Goal: Information Seeking & Learning: Learn about a topic

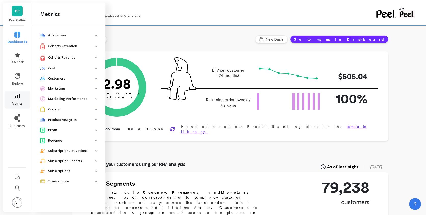
click at [19, 100] on link "metrics" at bounding box center [18, 100] width 20 height 12
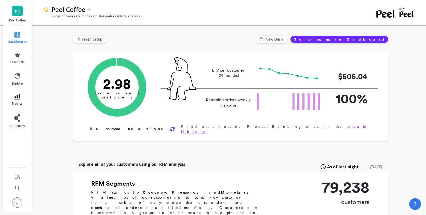
click at [19, 100] on link "metrics" at bounding box center [18, 100] width 20 height 12
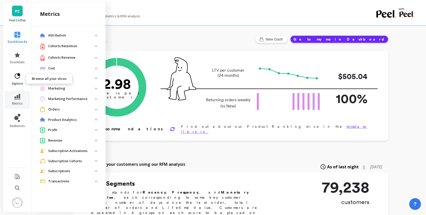
click at [21, 76] on icon at bounding box center [17, 75] width 7 height 7
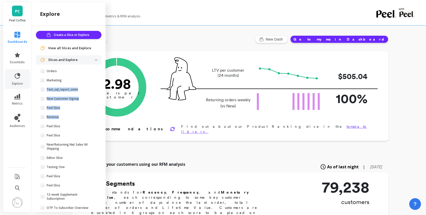
drag, startPoint x: 74, startPoint y: 117, endPoint x: 74, endPoint y: 84, distance: 32.9
click at [74, 84] on ul "Orders Marketing Test_sql_report_omni New Customer Signup Peel Slice Revenue Pe…" at bounding box center [69, 141] width 63 height 146
click at [66, 114] on link "Revenue" at bounding box center [69, 116] width 63 height 7
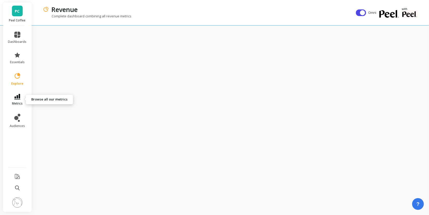
click at [21, 99] on link "metrics" at bounding box center [17, 100] width 19 height 12
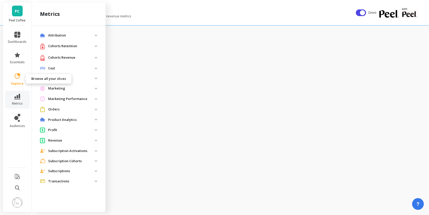
click at [20, 82] on span "explore" at bounding box center [17, 84] width 12 height 4
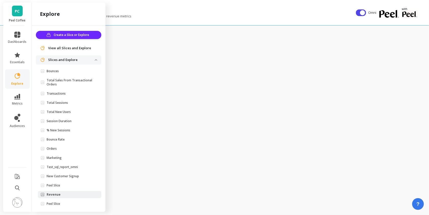
click at [15, 76] on icon at bounding box center [17, 75] width 7 height 7
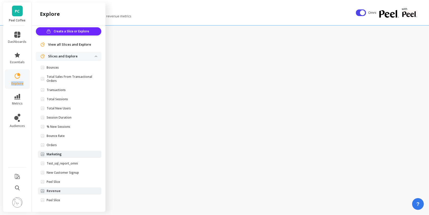
scroll to position [5, 0]
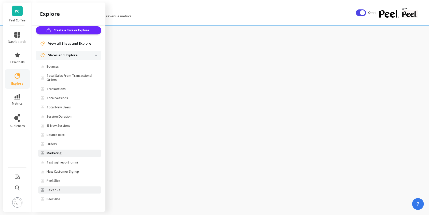
click at [80, 151] on span "Marketing" at bounding box center [68, 153] width 54 height 4
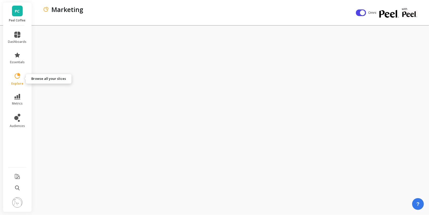
click at [21, 76] on link "explore" at bounding box center [17, 78] width 19 height 13
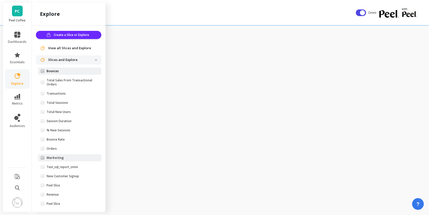
scroll to position [5, 0]
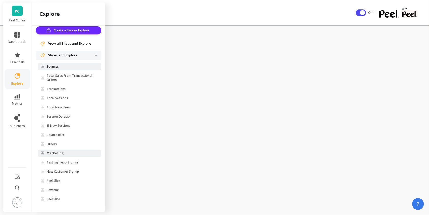
click at [74, 69] on link "Bounces" at bounding box center [69, 66] width 63 height 7
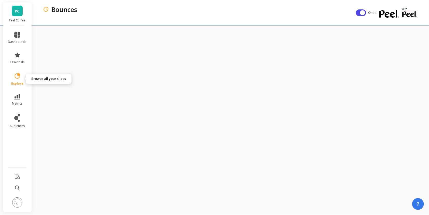
click at [20, 77] on icon at bounding box center [17, 75] width 7 height 7
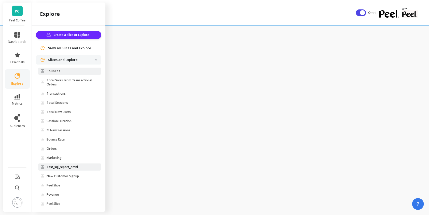
scroll to position [5, 0]
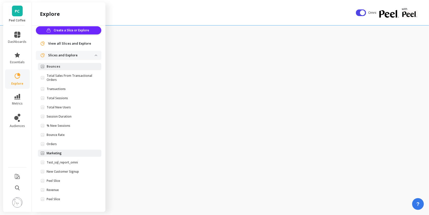
click at [71, 154] on span "Marketing" at bounding box center [68, 153] width 54 height 4
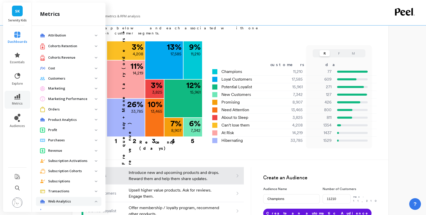
scroll to position [77, 0]
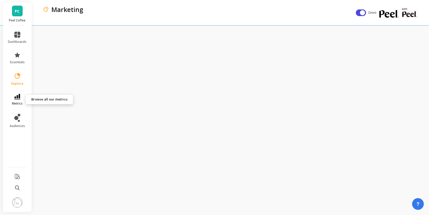
click at [16, 94] on icon at bounding box center [17, 97] width 6 height 6
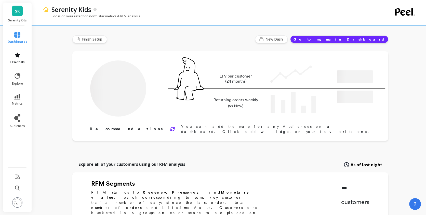
type input "Champions"
type input "11246"
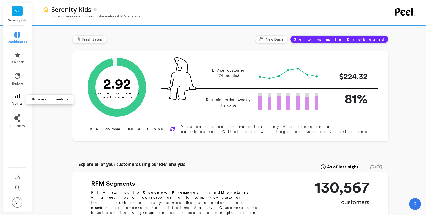
click at [21, 96] on link "metrics" at bounding box center [18, 100] width 20 height 12
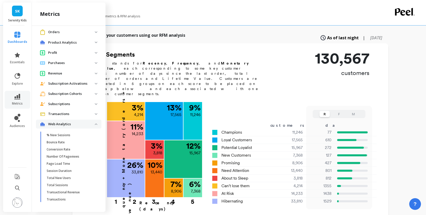
scroll to position [167, 0]
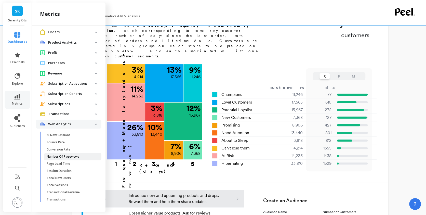
click at [78, 156] on p "Number Of Pageviews" at bounding box center [63, 156] width 33 height 4
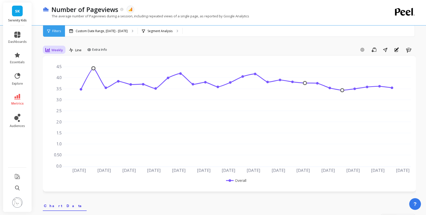
click at [60, 51] on span "Weekly" at bounding box center [56, 50] width 11 height 5
click at [54, 87] on div "Monthly" at bounding box center [61, 90] width 35 height 9
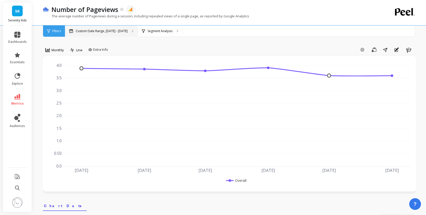
click at [128, 29] on div "Custom Date Range, [DATE] - [DATE]" at bounding box center [101, 30] width 73 height 11
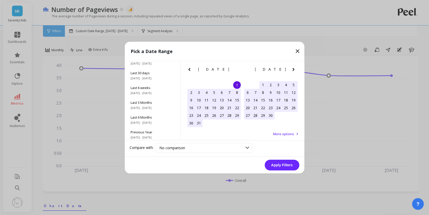
scroll to position [69, 0]
drag, startPoint x: 151, startPoint y: 129, endPoint x: 224, endPoint y: 140, distance: 74.4
click at [151, 129] on span "All Data" at bounding box center [153, 130] width 44 height 5
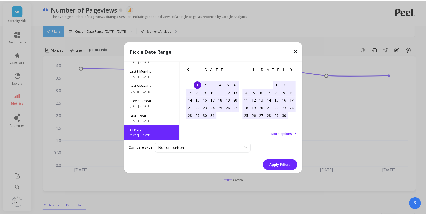
scroll to position [0, 0]
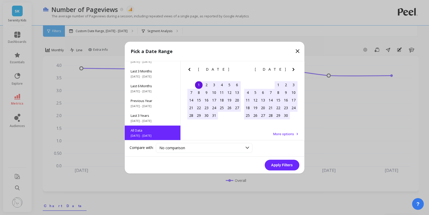
click at [285, 164] on button "Apply Filters" at bounding box center [282, 165] width 35 height 11
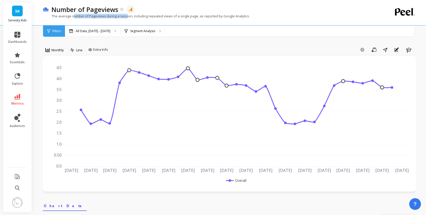
drag, startPoint x: 73, startPoint y: 17, endPoint x: 125, endPoint y: 15, distance: 52.3
click at [125, 15] on p "The average number of Pageviews during a session, including repeated views of a…" at bounding box center [146, 16] width 206 height 5
click at [220, 31] on div "All Data, May 1, 2017 - Aug 31, 2025 Segment Analysis" at bounding box center [251, 30] width 372 height 11
click at [140, 11] on div "Number of Pageviews The data you are viewing comes from: Google Analytics 4" at bounding box center [211, 9] width 325 height 9
drag, startPoint x: 125, startPoint y: 3, endPoint x: 135, endPoint y: 11, distance: 13.6
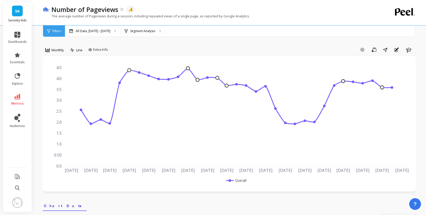
click at [135, 11] on div "Number of Pageviews The data you are viewing comes from: Google Analytics 4 The…" at bounding box center [208, 12] width 331 height 25
click at [140, 7] on div "Number of Pageviews The data you are viewing comes from: Google Analytics 4" at bounding box center [211, 9] width 325 height 9
click at [137, 9] on div "Number of Pageviews The data you are viewing comes from: Google Analytics 4" at bounding box center [211, 9] width 325 height 9
click at [145, 13] on div "Number of Pageviews The data you are viewing comes from: Google Analytics 4" at bounding box center [211, 9] width 325 height 9
click at [143, 14] on p "The average number of Pageviews during a session, including repeated views of a…" at bounding box center [146, 16] width 206 height 5
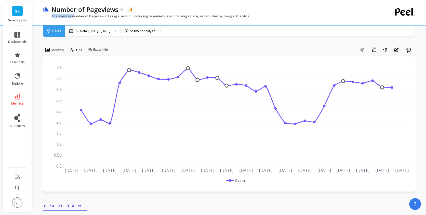
drag, startPoint x: 52, startPoint y: 15, endPoint x: 73, endPoint y: 16, distance: 21.2
click at [73, 16] on p "The average number of Pageviews during a session, including repeated views of a…" at bounding box center [146, 16] width 206 height 5
click at [90, 15] on p "The average number of Pageviews during a session, including repeated views of a…" at bounding box center [146, 16] width 206 height 5
drag, startPoint x: 88, startPoint y: 16, endPoint x: 110, endPoint y: 15, distance: 21.4
click at [110, 15] on p "The average number of Pageviews during a session, including repeated views of a…" at bounding box center [146, 16] width 206 height 5
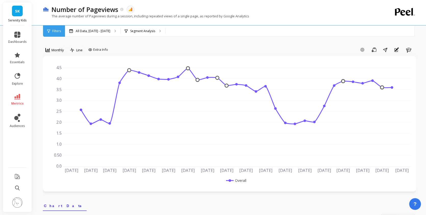
drag, startPoint x: 114, startPoint y: 15, endPoint x: 109, endPoint y: 15, distance: 5.9
click at [112, 14] on p "The average number of Pageviews during a session, including repeated views of a…" at bounding box center [146, 16] width 206 height 5
drag, startPoint x: 104, startPoint y: 17, endPoint x: 130, endPoint y: 16, distance: 25.5
click at [130, 16] on p "The average number of Pageviews during a session, including repeated views of a…" at bounding box center [146, 16] width 206 height 5
drag, startPoint x: 131, startPoint y: 16, endPoint x: 196, endPoint y: 19, distance: 65.0
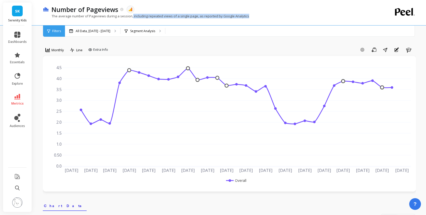
click at [196, 19] on div "The average number of Pageviews during a session, including repeated views of a…" at bounding box center [208, 19] width 331 height 10
click at [197, 15] on p "The average number of Pageviews during a session, including repeated views of a…" at bounding box center [146, 16] width 206 height 5
drag, startPoint x: 197, startPoint y: 16, endPoint x: 237, endPoint y: 17, distance: 39.8
click at [237, 17] on p "The average number of Pageviews during a session, including repeated views of a…" at bounding box center [146, 16] width 206 height 5
click at [248, 17] on div "The average number of Pageviews during a session, including repeated views of a…" at bounding box center [208, 19] width 331 height 10
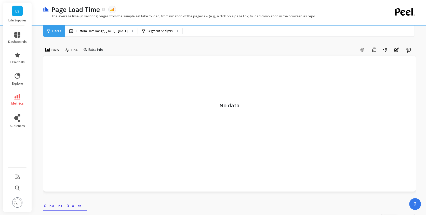
drag, startPoint x: 52, startPoint y: 16, endPoint x: 86, endPoint y: 14, distance: 34.2
click at [86, 14] on p "The average time (in seconds) pages from the sample set take to load, from init…" at bounding box center [180, 16] width 275 height 5
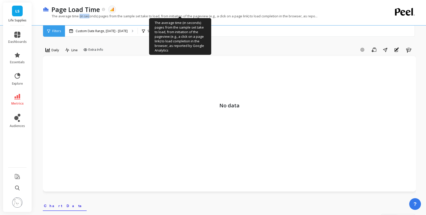
drag, startPoint x: 79, startPoint y: 17, endPoint x: 90, endPoint y: 16, distance: 10.8
click at [90, 16] on p "The average time (in seconds) pages from the sample set take to load, from init…" at bounding box center [180, 16] width 275 height 5
drag, startPoint x: 98, startPoint y: 16, endPoint x: 122, endPoint y: 18, distance: 24.1
click at [122, 18] on p "The average time (in seconds) pages from the sample set take to load, from init…" at bounding box center [180, 16] width 275 height 5
click at [125, 17] on p "The average time (in seconds) pages from the sample set take to load, from init…" at bounding box center [180, 16] width 275 height 5
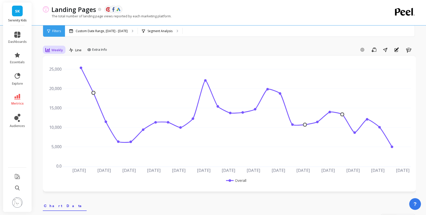
click at [62, 48] on span "Weekly" at bounding box center [56, 50] width 11 height 5
click at [49, 50] on icon at bounding box center [47, 50] width 5 height 4
click at [62, 91] on div "Monthly" at bounding box center [61, 90] width 29 height 5
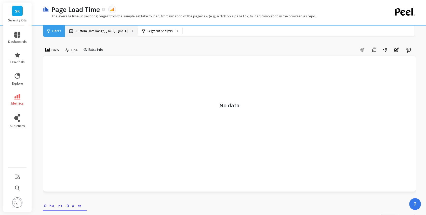
click at [121, 25] on div "Custom Date Range, [DATE] - [DATE]" at bounding box center [101, 30] width 73 height 11
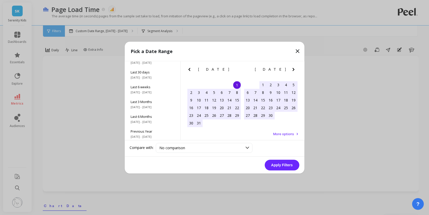
scroll to position [69, 0]
click at [155, 129] on span "All Data" at bounding box center [153, 130] width 44 height 5
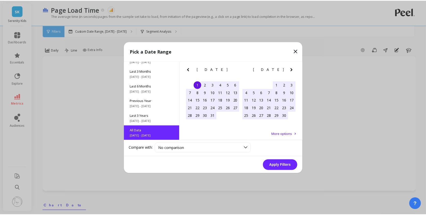
scroll to position [0, 0]
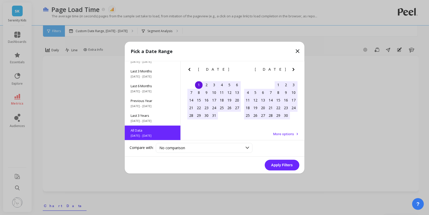
click at [287, 168] on button "Apply Filters" at bounding box center [282, 165] width 35 height 11
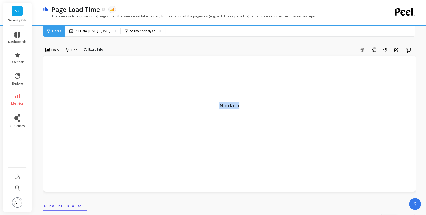
drag, startPoint x: 220, startPoint y: 105, endPoint x: 293, endPoint y: 108, distance: 72.7
click at [293, 108] on p "No data" at bounding box center [229, 85] width 363 height 48
click at [242, 101] on p "No data" at bounding box center [229, 85] width 363 height 48
click at [22, 102] on span "metrics" at bounding box center [17, 103] width 12 height 4
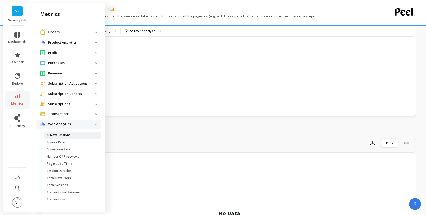
scroll to position [167, 0]
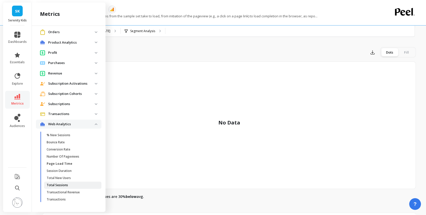
click at [74, 183] on span "Total Sessions" at bounding box center [71, 185] width 49 height 4
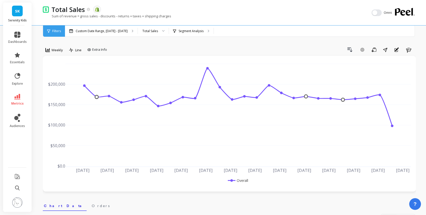
click at [23, 99] on link "metrics" at bounding box center [17, 100] width 19 height 12
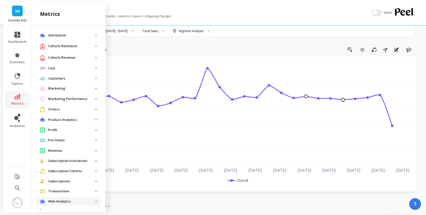
click at [79, 99] on p "Marketing Performance" at bounding box center [71, 98] width 47 height 5
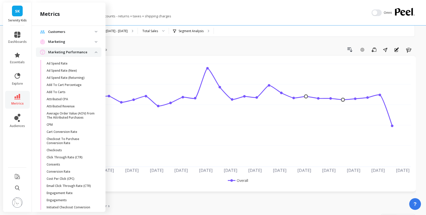
scroll to position [28, 0]
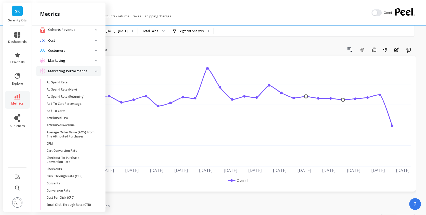
click at [81, 60] on p "Marketing" at bounding box center [71, 60] width 47 height 5
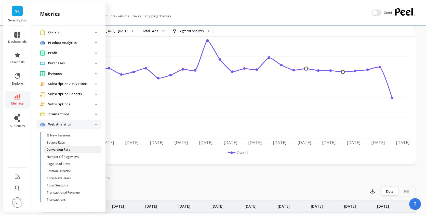
click at [59, 150] on p "Conversion Rate" at bounding box center [59, 150] width 24 height 4
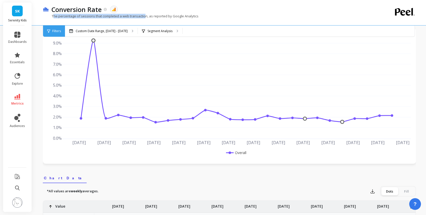
drag, startPoint x: 54, startPoint y: 18, endPoint x: 144, endPoint y: 16, distance: 90.5
click at [144, 16] on p "The percentage of sessions that completed a web transaction, as reported by Goo…" at bounding box center [121, 16] width 156 height 5
click at [150, 16] on p "The percentage of sessions that completed a web transaction, as reported by Goo…" at bounding box center [121, 16] width 156 height 5
drag, startPoint x: 149, startPoint y: 16, endPoint x: 201, endPoint y: 13, distance: 51.8
click at [201, 13] on div "Conversion Rate The data you are viewing comes from: Google Analytics 4 The per…" at bounding box center [208, 12] width 331 height 25
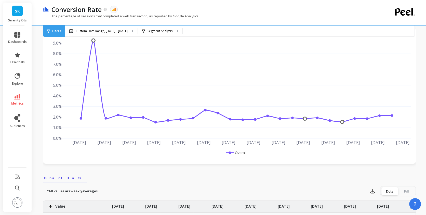
click at [159, 20] on div "The percentage of sessions that completed a web transaction, as reported by Goo…" at bounding box center [208, 19] width 331 height 10
click at [53, 16] on p "The percentage of sessions that completed a web transaction, as reported by Goo…" at bounding box center [121, 16] width 156 height 5
copy div "The percentage of sessions that completed a web transaction, as reported by Goo…"
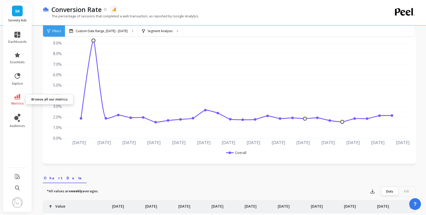
click at [23, 99] on link "metrics" at bounding box center [17, 100] width 19 height 12
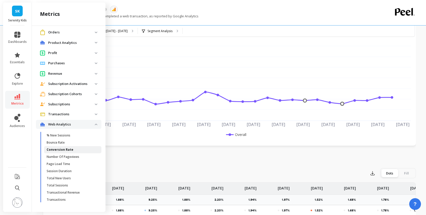
scroll to position [56, 0]
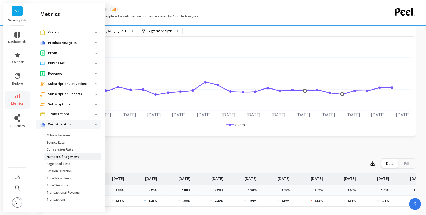
click at [78, 157] on p "Number Of Pageviews" at bounding box center [63, 157] width 33 height 4
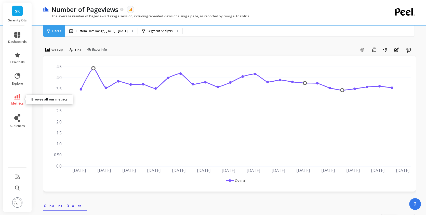
click at [17, 102] on span "metrics" at bounding box center [17, 103] width 12 height 4
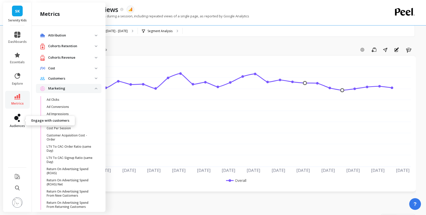
scroll to position [431, 0]
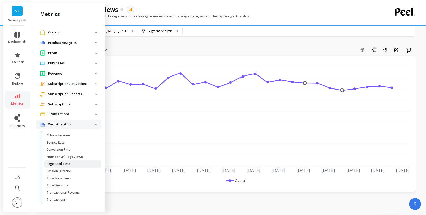
click at [75, 165] on link "Page Load Time" at bounding box center [72, 163] width 57 height 7
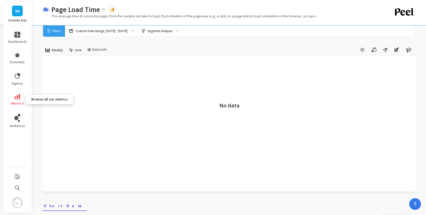
click at [16, 100] on link "metrics" at bounding box center [17, 100] width 19 height 12
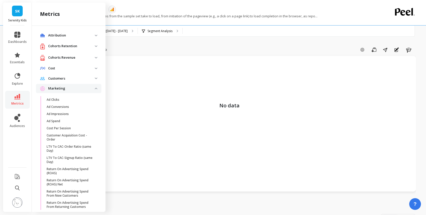
scroll to position [431, 0]
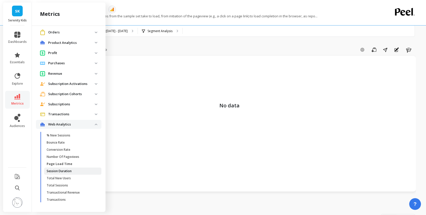
click at [72, 169] on span "Session Duration" at bounding box center [71, 171] width 49 height 4
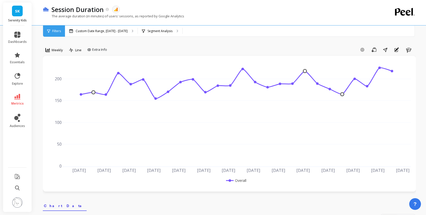
click at [17, 99] on link "metrics" at bounding box center [17, 100] width 19 height 12
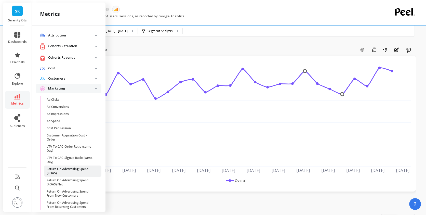
scroll to position [431, 0]
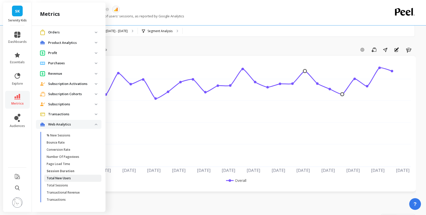
click at [77, 176] on span "Total New Users" at bounding box center [71, 178] width 49 height 4
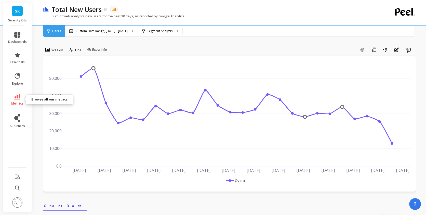
click at [20, 100] on link "metrics" at bounding box center [17, 100] width 19 height 12
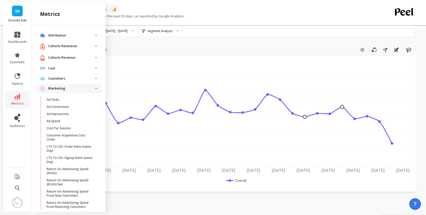
scroll to position [431, 0]
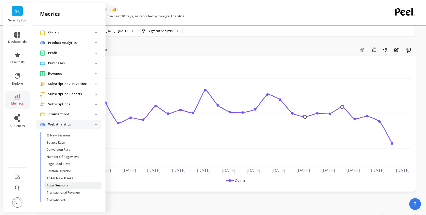
click at [74, 185] on span "Total Sessions" at bounding box center [71, 185] width 49 height 4
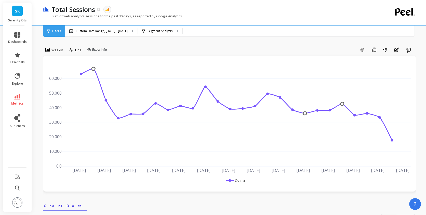
click at [18, 96] on icon at bounding box center [17, 97] width 6 height 6
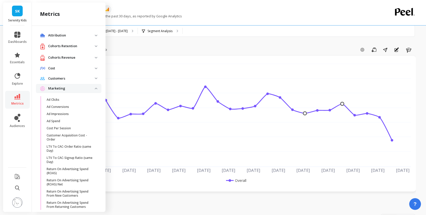
scroll to position [431, 0]
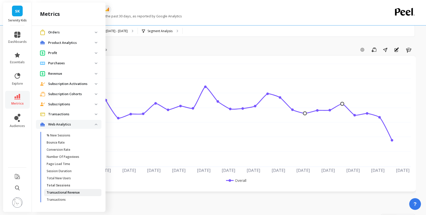
click at [78, 190] on p "Transactional Revenue" at bounding box center [63, 192] width 33 height 4
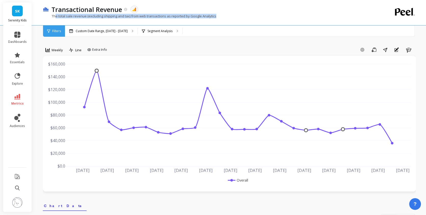
drag, startPoint x: 55, startPoint y: 15, endPoint x: 92, endPoint y: 21, distance: 37.6
click at [92, 21] on div "The total sale revenue (excluding shipping and tax) from web transactions as re…" at bounding box center [208, 19] width 331 height 10
click at [97, 17] on p "The total sale revenue (excluding shipping and tax) from web transactions as re…" at bounding box center [130, 16] width 174 height 5
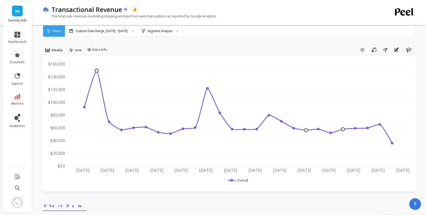
click at [84, 7] on p "Transactional Revenue" at bounding box center [86, 9] width 71 height 9
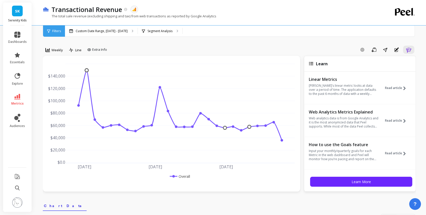
click at [125, 16] on p "The total sale revenue (excluding shipping and tax) from web transactions as re…" at bounding box center [130, 16] width 174 height 5
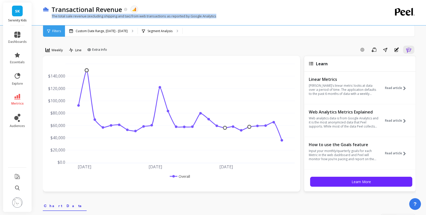
click at [125, 16] on p "The total sale revenue (excluding shipping and tax) from web transactions as re…" at bounding box center [130, 16] width 174 height 5
copy div "The total sale revenue (excluding shipping and tax) from web transactions as re…"
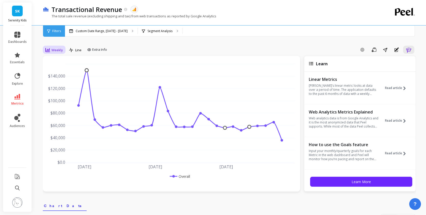
click at [50, 49] on div "Weekly" at bounding box center [54, 50] width 18 height 6
click at [57, 92] on div "Monthly" at bounding box center [61, 90] width 29 height 5
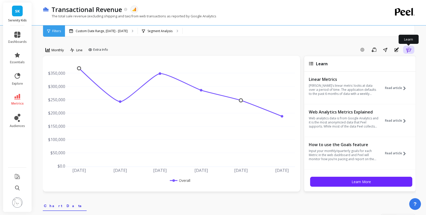
click at [412, 48] on icon "button" at bounding box center [409, 50] width 6 height 6
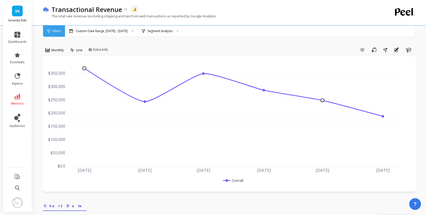
click at [90, 20] on div "The total sale revenue (excluding shipping and tax) from web transactions as re…" at bounding box center [208, 19] width 331 height 10
click at [84, 28] on div "Custom Date Range, [DATE] - [DATE]" at bounding box center [101, 30] width 73 height 11
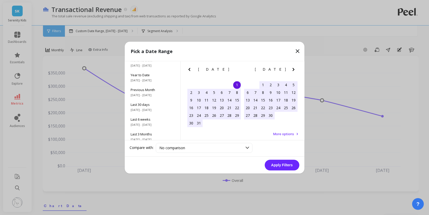
scroll to position [4, 0]
click at [140, 82] on span "[DATE] - [DATE]" at bounding box center [153, 82] width 44 height 4
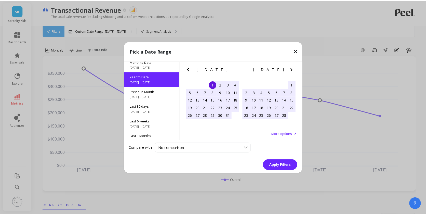
scroll to position [0, 0]
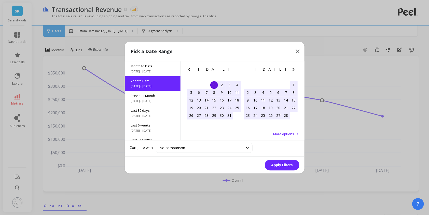
click at [274, 163] on button "Apply Filters" at bounding box center [282, 165] width 35 height 11
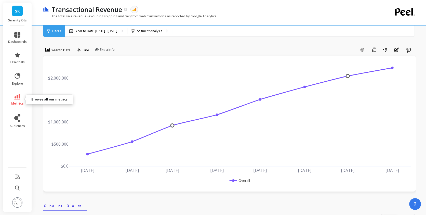
click at [19, 96] on icon at bounding box center [17, 97] width 6 height 6
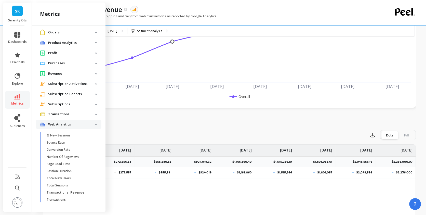
scroll to position [83, 0]
click at [74, 197] on span "Transactions" at bounding box center [71, 199] width 49 height 4
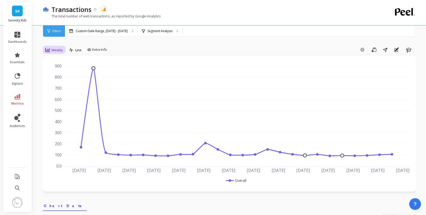
click at [61, 51] on span "Weekly" at bounding box center [56, 50] width 11 height 5
click at [57, 88] on div "Monthly" at bounding box center [61, 90] width 35 height 9
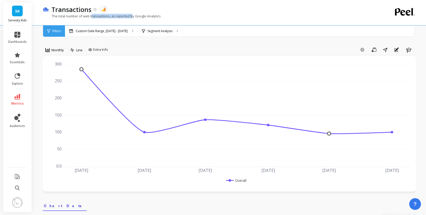
drag, startPoint x: 92, startPoint y: 16, endPoint x: 138, endPoint y: 16, distance: 46.1
click at [133, 16] on p "The total number of web transactions, as reported by Google Analytics" at bounding box center [102, 16] width 118 height 5
drag, startPoint x: 49, startPoint y: 15, endPoint x: 89, endPoint y: 23, distance: 40.8
click at [89, 23] on div "The total number of web transactions, as reported by Google Analytics" at bounding box center [208, 19] width 331 height 10
click at [94, 19] on div "The total number of web transactions, as reported by Google Analytics" at bounding box center [208, 19] width 331 height 10
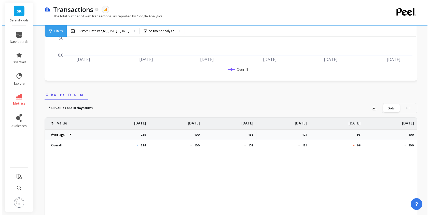
scroll to position [56, 0]
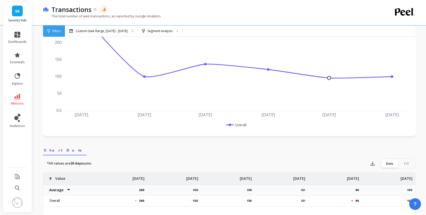
click at [82, 23] on div "Transactions The data you are viewing comes from: Google Analytics 4 The total …" at bounding box center [208, 12] width 331 height 25
click at [83, 30] on p "Custom Date Range, [DATE] - [DATE]" at bounding box center [102, 31] width 52 height 4
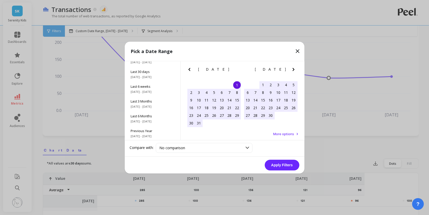
scroll to position [69, 0]
click at [151, 126] on div "All Data 5/1/2017 - 8/31/2025" at bounding box center [153, 132] width 56 height 15
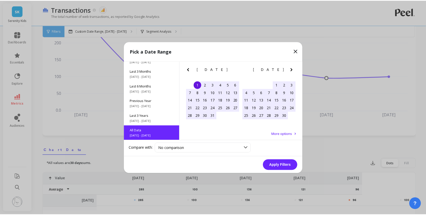
scroll to position [0, 0]
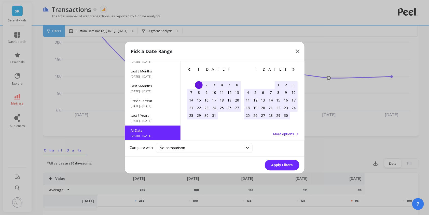
click at [287, 164] on button "Apply Filters" at bounding box center [282, 165] width 35 height 11
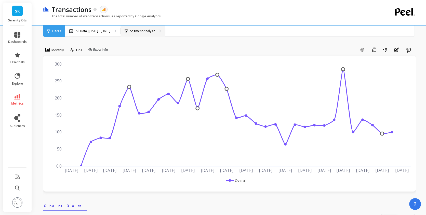
click at [148, 34] on div "Segment Analysis" at bounding box center [143, 30] width 45 height 11
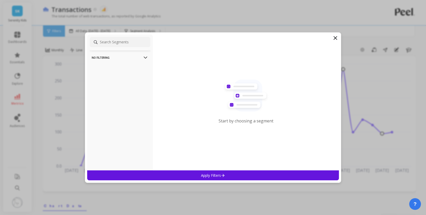
click at [120, 35] on div "No filtering Overall" at bounding box center [120, 102] width 66 height 136
drag, startPoint x: 136, startPoint y: 62, endPoint x: 139, endPoint y: 59, distance: 4.4
click at [137, 62] on p "No filtering" at bounding box center [120, 57] width 57 height 13
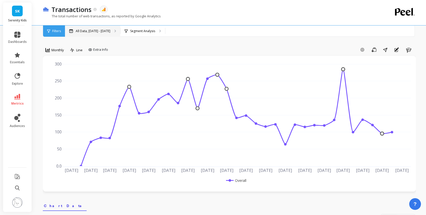
click at [110, 29] on p "All Data, [DATE] - [DATE]" at bounding box center [93, 31] width 35 height 4
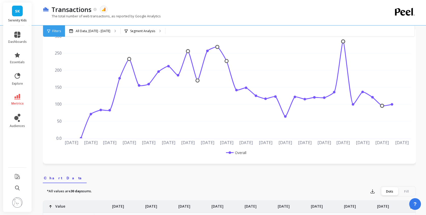
click at [107, 14] on p "The total number of web transactions, as reported by Google Analytics" at bounding box center [102, 16] width 118 height 5
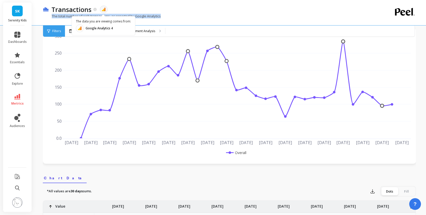
copy div "The total number of web transactions, as reported by Google Analytics"
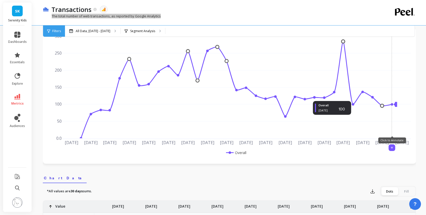
scroll to position [0, 0]
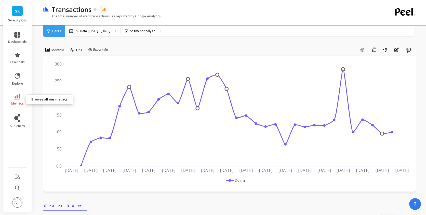
click at [12, 99] on link "metrics" at bounding box center [17, 100] width 19 height 12
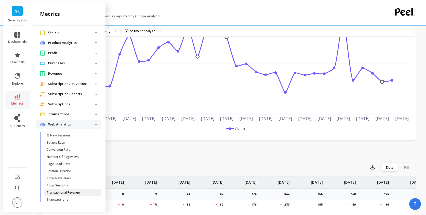
scroll to position [56, 0]
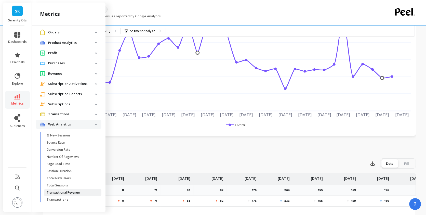
click at [82, 190] on span "Transactional Revenue" at bounding box center [71, 192] width 49 height 4
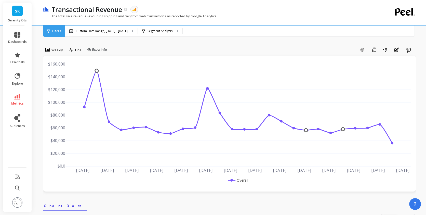
drag, startPoint x: 54, startPoint y: 51, endPoint x: 54, endPoint y: 55, distance: 3.1
click at [54, 51] on span "Weekly" at bounding box center [56, 50] width 11 height 5
click at [58, 91] on div "Monthly" at bounding box center [61, 90] width 29 height 5
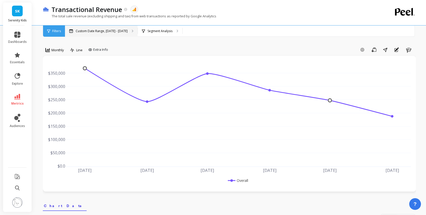
click at [96, 32] on p "Custom Date Range, [DATE] - [DATE]" at bounding box center [102, 31] width 52 height 4
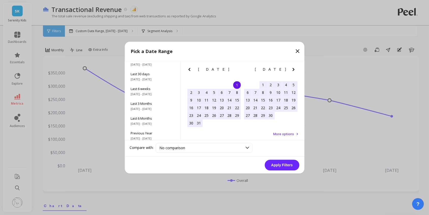
scroll to position [69, 0]
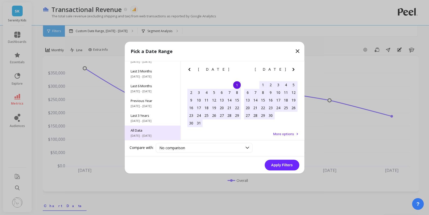
click at [153, 129] on span "All Data" at bounding box center [153, 130] width 44 height 5
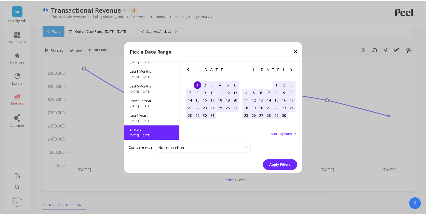
scroll to position [0, 0]
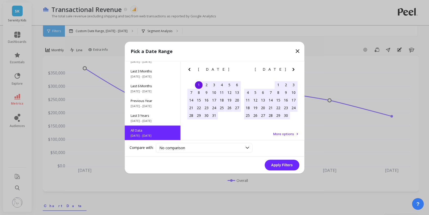
click at [293, 163] on button "Apply Filters" at bounding box center [282, 165] width 35 height 11
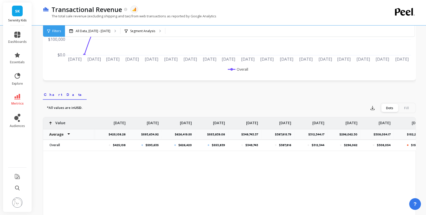
scroll to position [0, 388]
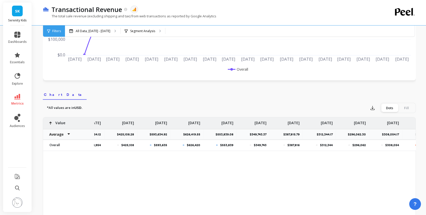
click at [357, 155] on div "$474,478 $432,693 $628,954 $425,108 $593,635 $626,420 $553,839 $349,743 $387,81…" at bounding box center [229, 197] width 373 height 161
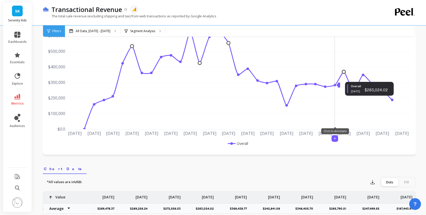
scroll to position [28, 0]
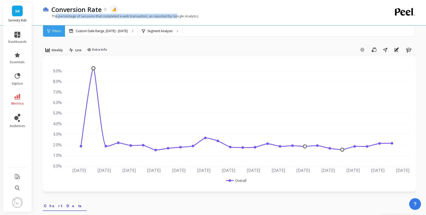
drag, startPoint x: 56, startPoint y: 17, endPoint x: 175, endPoint y: 18, distance: 119.3
click at [175, 18] on p "The percentage of sessions that completed a web transaction, as reported by Goo…" at bounding box center [121, 16] width 156 height 5
click at [60, 51] on span "Weekly" at bounding box center [56, 50] width 11 height 5
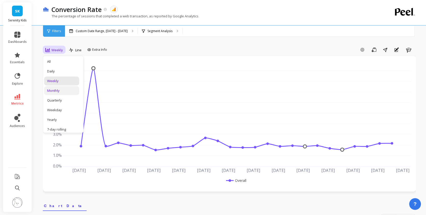
click at [58, 89] on div "Monthly" at bounding box center [61, 90] width 29 height 5
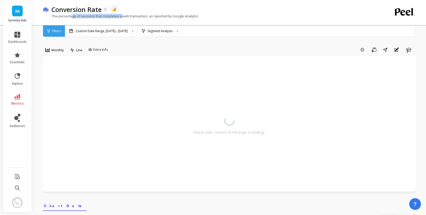
drag, startPoint x: 73, startPoint y: 16, endPoint x: 122, endPoint y: 15, distance: 49.2
click at [122, 15] on p "The percentage of sessions that completed a web transaction, as reported by Goo…" at bounding box center [121, 16] width 156 height 5
click at [123, 15] on p "The percentage of sessions that completed a web transaction, as reported by Goo…" at bounding box center [121, 16] width 156 height 5
drag, startPoint x: 122, startPoint y: 16, endPoint x: 192, endPoint y: 17, distance: 70.1
click at [192, 17] on p "The percentage of sessions that completed a web transaction, as reported by Goo…" at bounding box center [121, 16] width 156 height 5
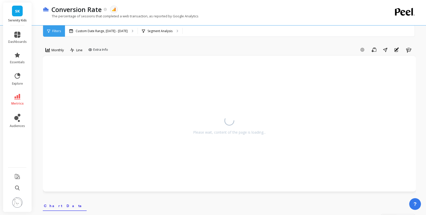
click at [87, 30] on p "Custom Date Range, [DATE] - [DATE]" at bounding box center [102, 31] width 52 height 4
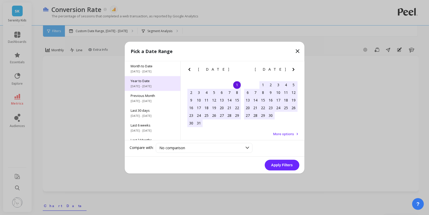
click at [164, 88] on span "[DATE] - [DATE]" at bounding box center [153, 86] width 44 height 4
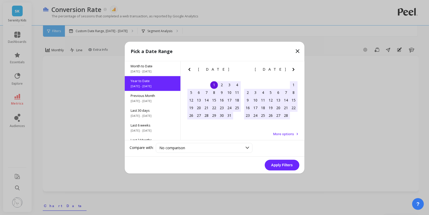
click at [282, 162] on button "Apply Filters" at bounding box center [282, 165] width 35 height 11
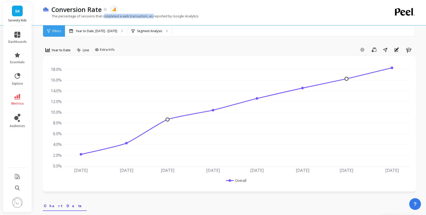
drag, startPoint x: 103, startPoint y: 16, endPoint x: 153, endPoint y: 15, distance: 50.0
click at [153, 15] on p "The percentage of sessions that completed a web transaction, as reported by Goo…" at bounding box center [121, 16] width 156 height 5
click at [154, 16] on p "The percentage of sessions that completed a web transaction, as reported by Goo…" at bounding box center [121, 16] width 156 height 5
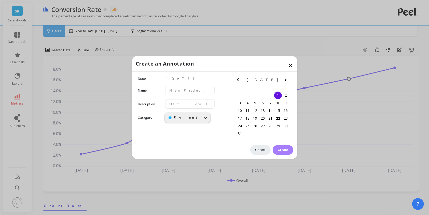
click at [288, 62] on icon at bounding box center [291, 65] width 6 height 6
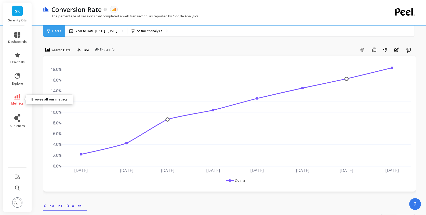
click at [17, 99] on icon at bounding box center [17, 97] width 6 height 6
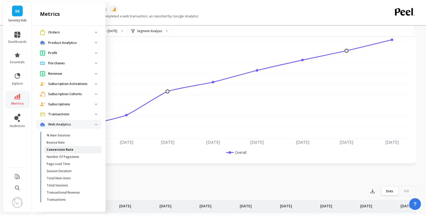
scroll to position [56, 0]
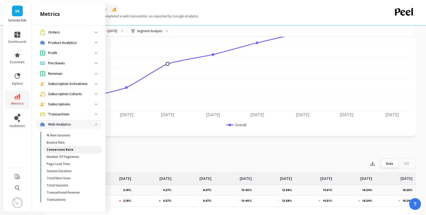
click at [78, 149] on span "Conversion Rate" at bounding box center [71, 150] width 49 height 4
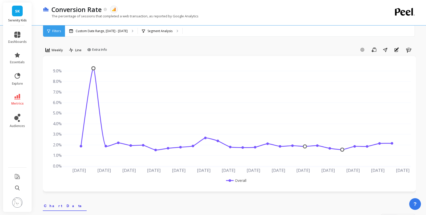
click at [58, 55] on div "option Monthly, selected. Weekly" at bounding box center [54, 51] width 23 height 10
click at [58, 52] on span "Weekly" at bounding box center [56, 50] width 11 height 5
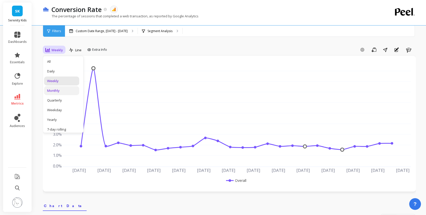
click at [58, 90] on div "Monthly" at bounding box center [61, 90] width 29 height 5
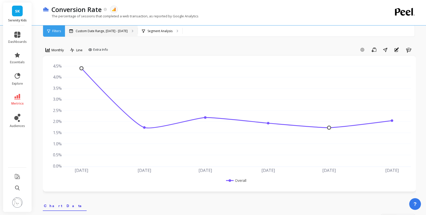
click at [110, 32] on p "Custom Date Range, [DATE] - [DATE]" at bounding box center [102, 31] width 52 height 4
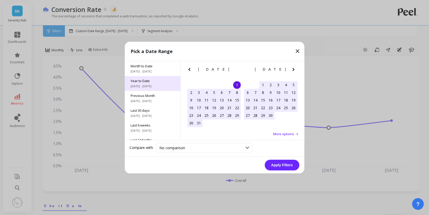
click at [161, 86] on span "[DATE] - [DATE]" at bounding box center [153, 86] width 44 height 4
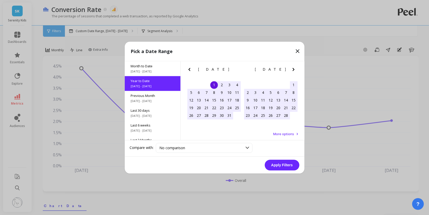
click at [288, 161] on button "Apply Filters" at bounding box center [282, 165] width 35 height 11
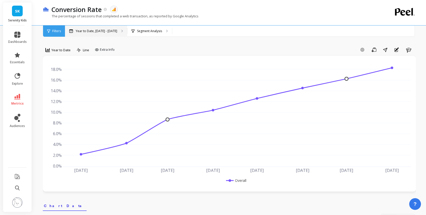
click at [100, 30] on p "Year to Date, [DATE] - [DATE]" at bounding box center [97, 31] width 42 height 4
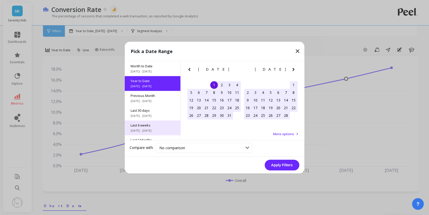
click at [162, 125] on span "Last 6 weeks" at bounding box center [153, 125] width 44 height 5
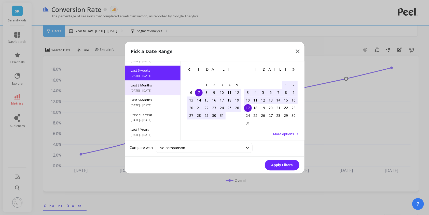
click at [158, 93] on div "Last 3 Months [DATE] - [DATE]" at bounding box center [153, 87] width 56 height 15
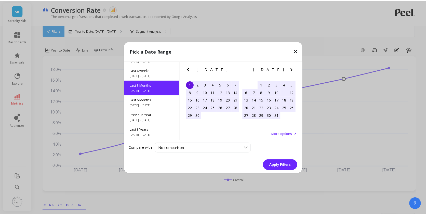
scroll to position [42, 0]
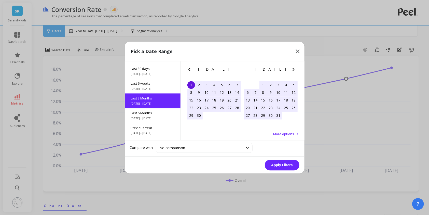
click at [281, 165] on button "Apply Filters" at bounding box center [282, 165] width 35 height 11
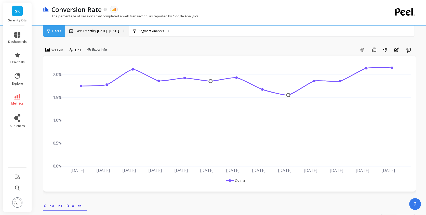
click at [88, 33] on div "Last 3 Months, [DATE] - [DATE]" at bounding box center [97, 30] width 64 height 11
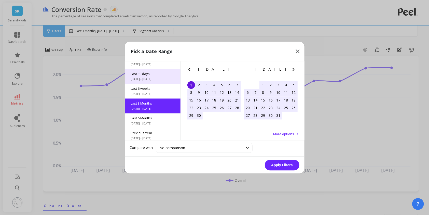
scroll to position [42, 0]
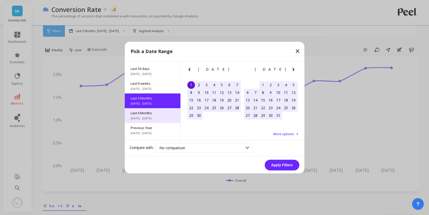
click at [165, 115] on div "Last 6 Months [DATE] - [DATE]" at bounding box center [153, 115] width 56 height 15
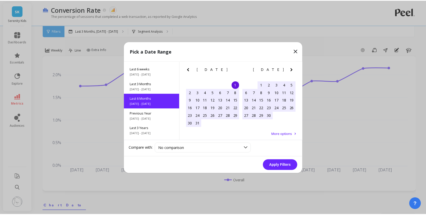
scroll to position [57, 0]
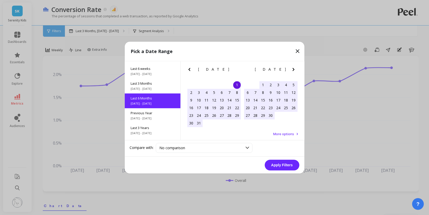
click at [283, 164] on button "Apply Filters" at bounding box center [282, 165] width 35 height 11
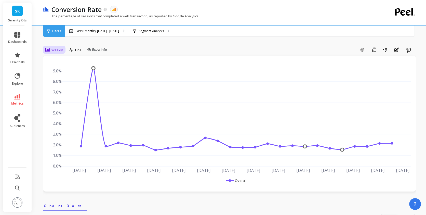
click at [56, 48] on span "Weekly" at bounding box center [56, 50] width 11 height 5
click at [61, 87] on div "Monthly" at bounding box center [61, 90] width 35 height 9
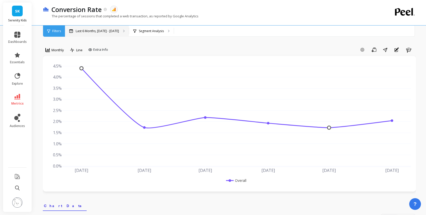
click at [105, 27] on div "Last 6 Months, [DATE] - [DATE]" at bounding box center [97, 30] width 64 height 11
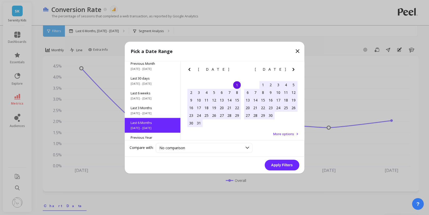
scroll to position [1, 0]
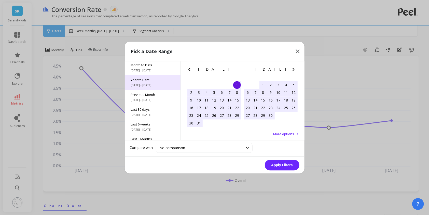
click at [162, 87] on span "[DATE] - [DATE]" at bounding box center [153, 85] width 44 height 4
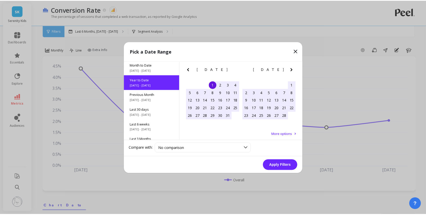
scroll to position [0, 0]
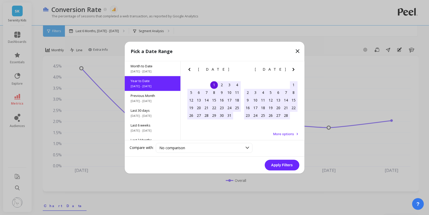
click at [284, 162] on button "Apply Filters" at bounding box center [282, 165] width 35 height 11
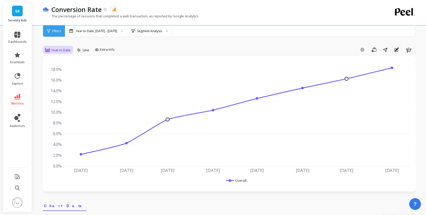
click at [61, 47] on div "Year to Date" at bounding box center [57, 50] width 25 height 6
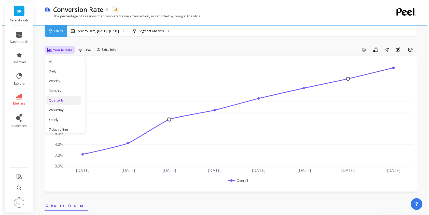
scroll to position [64, 0]
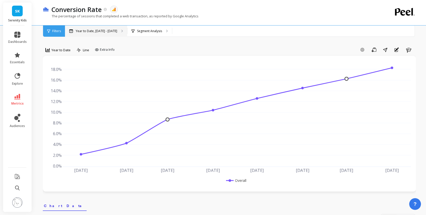
click at [94, 35] on div "Year to Date, [DATE] - [DATE]" at bounding box center [96, 30] width 62 height 11
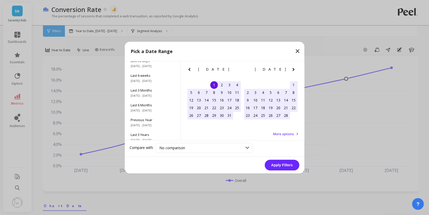
scroll to position [69, 0]
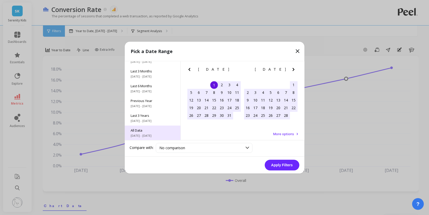
click at [163, 128] on span "All Data" at bounding box center [153, 130] width 44 height 5
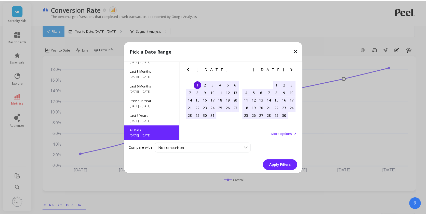
scroll to position [0, 0]
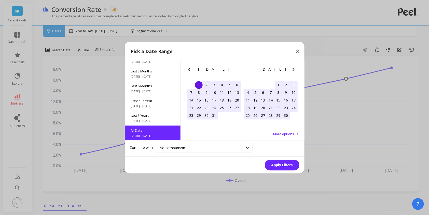
click at [283, 161] on button "Apply Filters" at bounding box center [282, 165] width 35 height 11
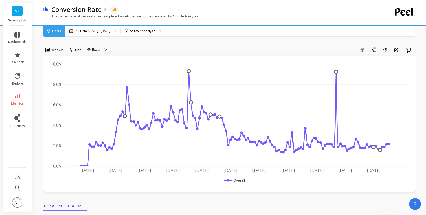
click at [54, 50] on span "Weekly" at bounding box center [56, 50] width 11 height 5
click at [62, 91] on div "Monthly" at bounding box center [61, 90] width 29 height 5
